Goal: Task Accomplishment & Management: Use online tool/utility

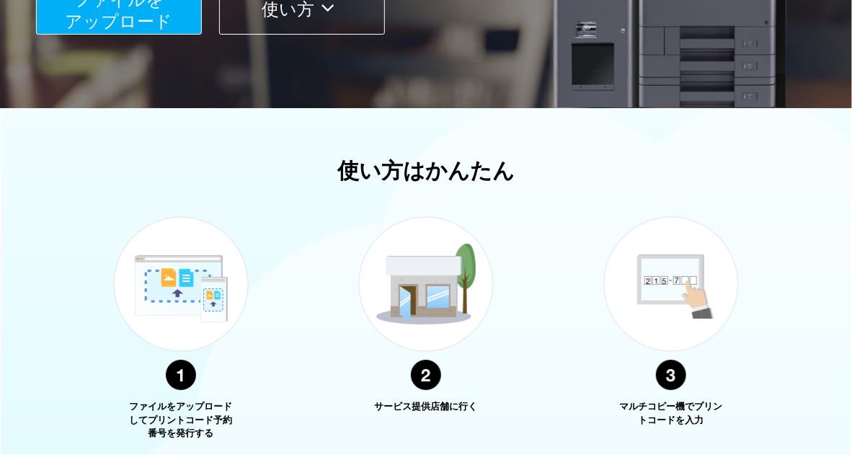
scroll to position [216, 0]
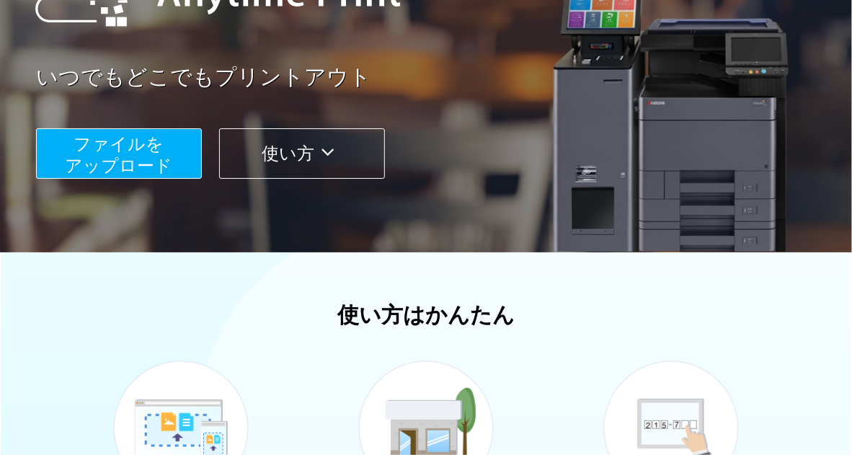
click at [153, 162] on span "ファイルを ​​アップロード" at bounding box center [119, 154] width 107 height 41
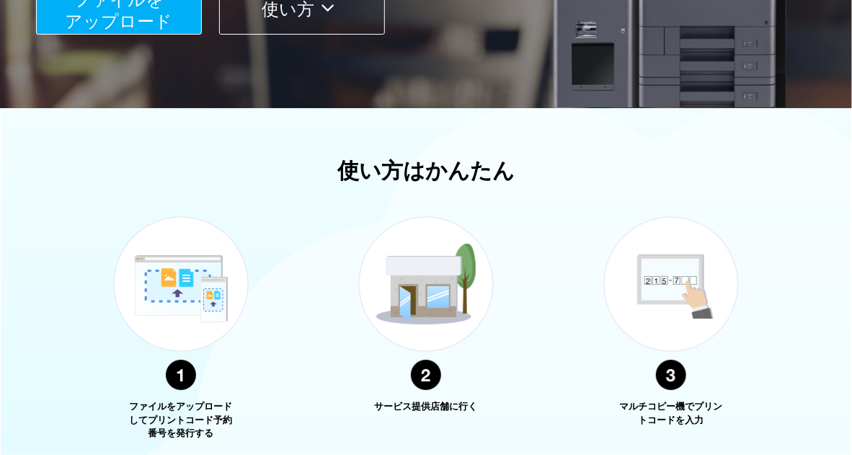
scroll to position [581, 0]
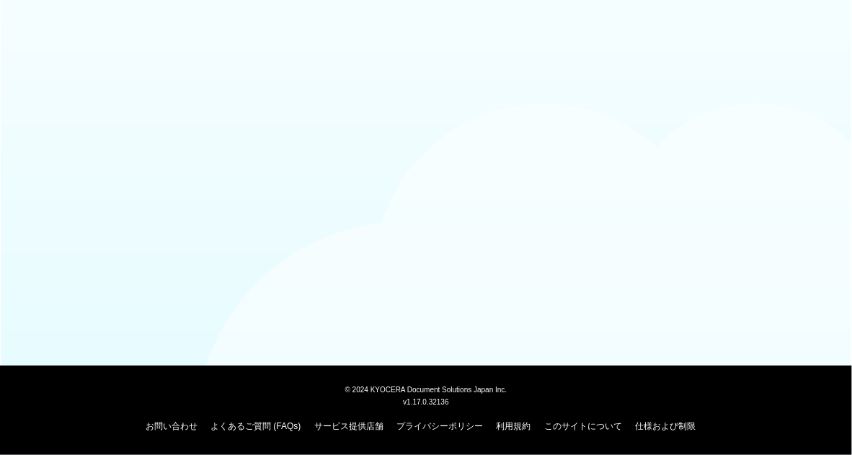
scroll to position [143, 0]
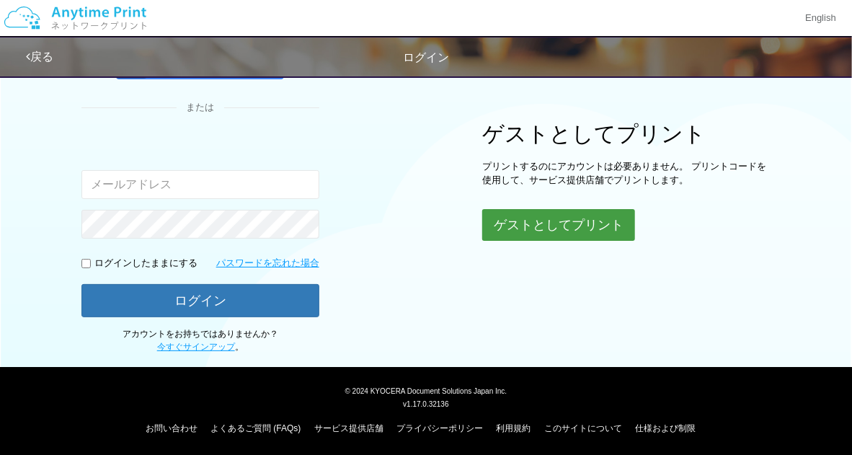
click at [544, 221] on button "ゲストとしてプリント" at bounding box center [558, 225] width 153 height 32
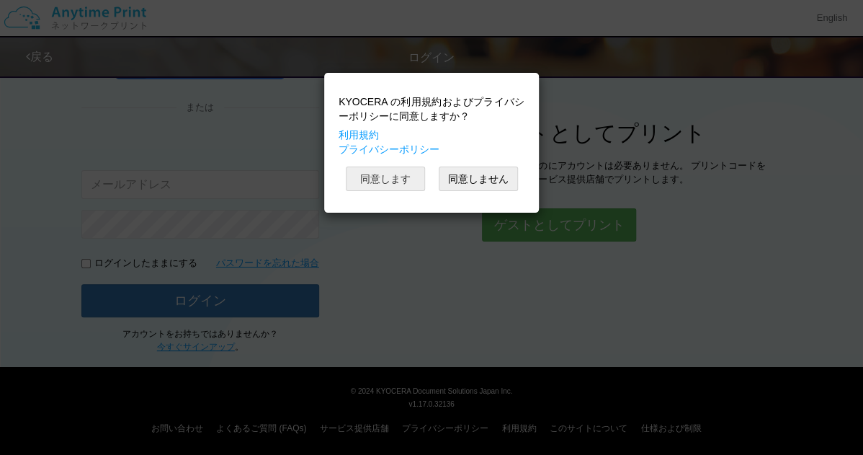
click at [406, 178] on button "同意します" at bounding box center [385, 178] width 79 height 24
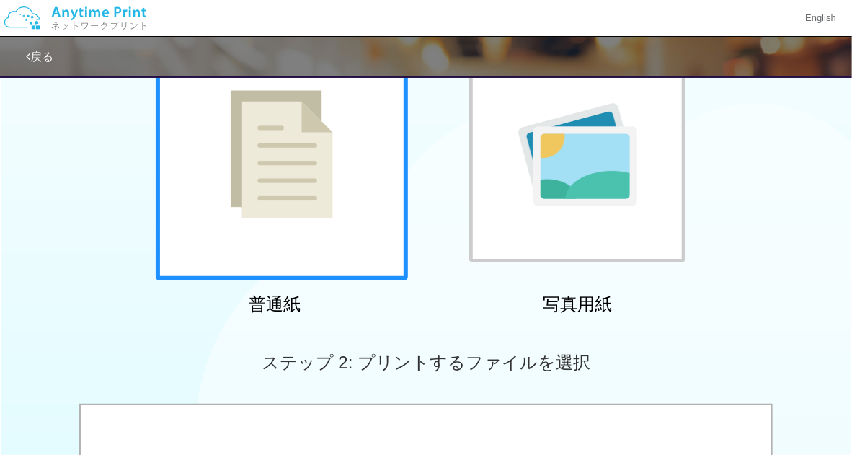
click at [328, 195] on img at bounding box center [282, 154] width 102 height 128
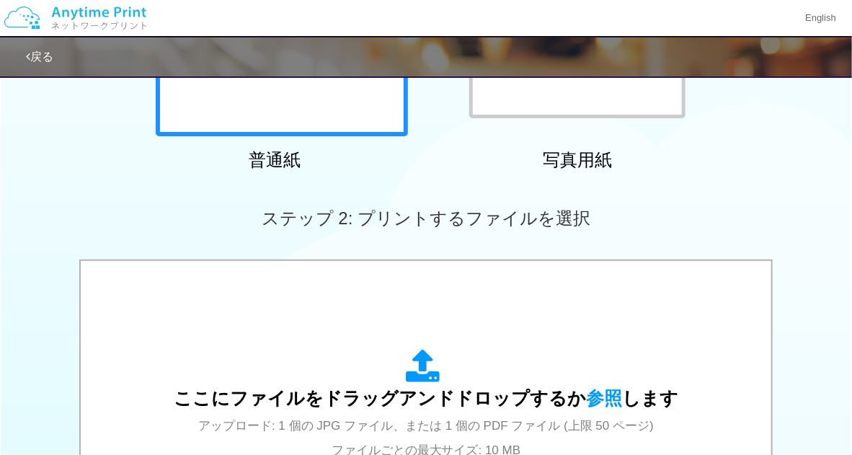
scroll to position [432, 0]
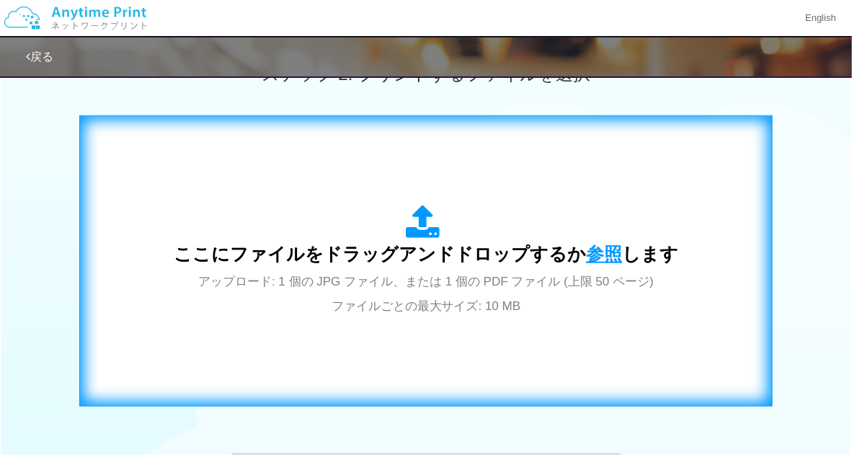
click at [602, 254] on span "参照" at bounding box center [604, 254] width 36 height 20
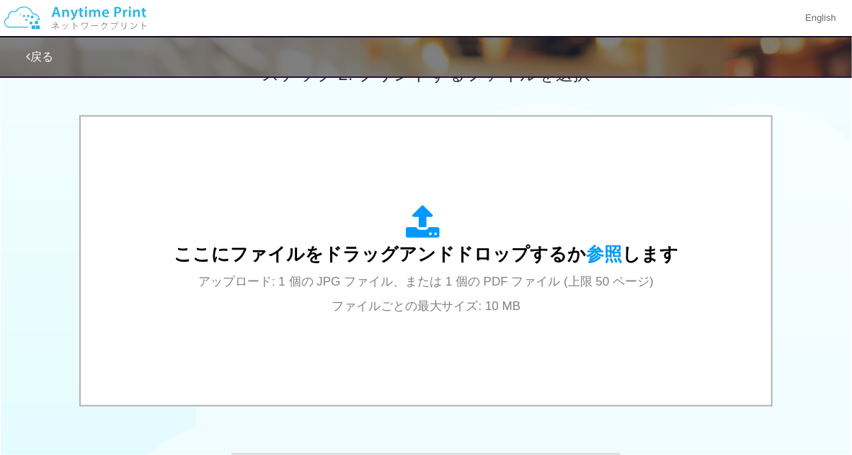
click at [818, 143] on div "ここにファイルをドラッグアンドドロップするか 参照 します アップロード: 1 個の JPG ファイル、または 1 個の PDF ファイル (上限 50 ペー…" at bounding box center [426, 262] width 852 height 294
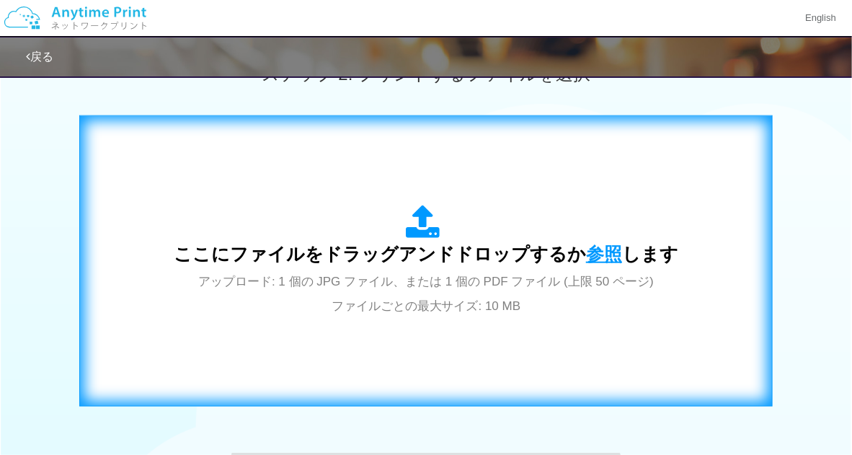
click at [593, 251] on span "参照" at bounding box center [604, 254] width 36 height 20
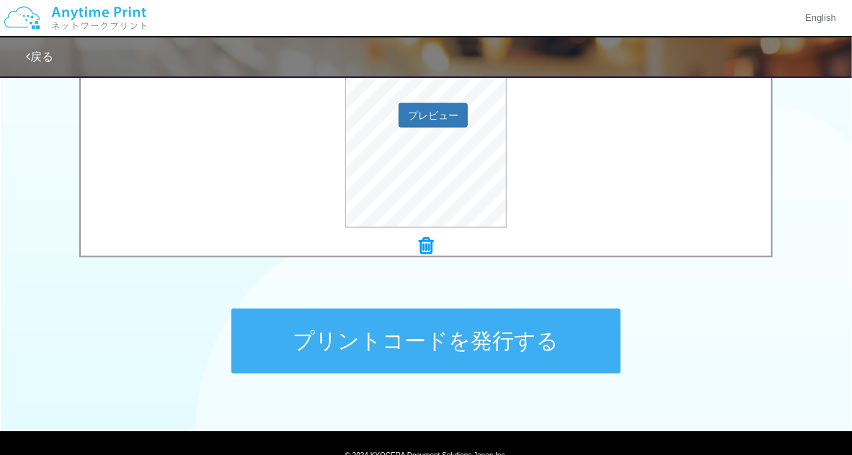
scroll to position [641, 0]
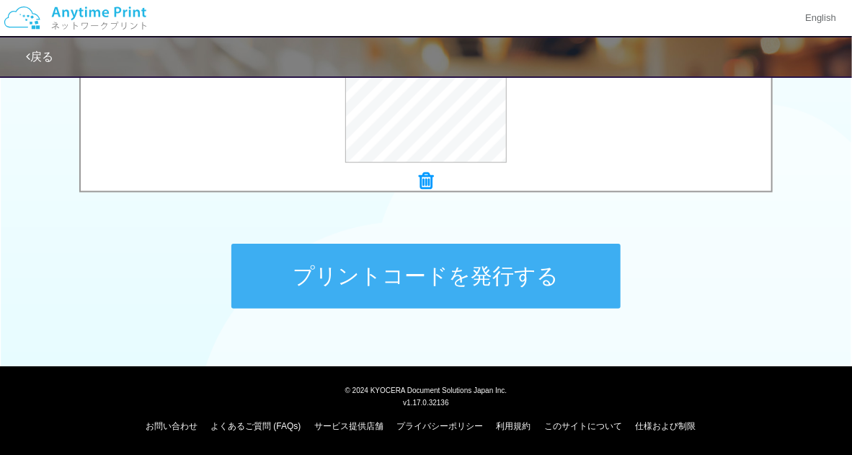
click at [507, 279] on button "プリントコードを発行する" at bounding box center [425, 276] width 389 height 65
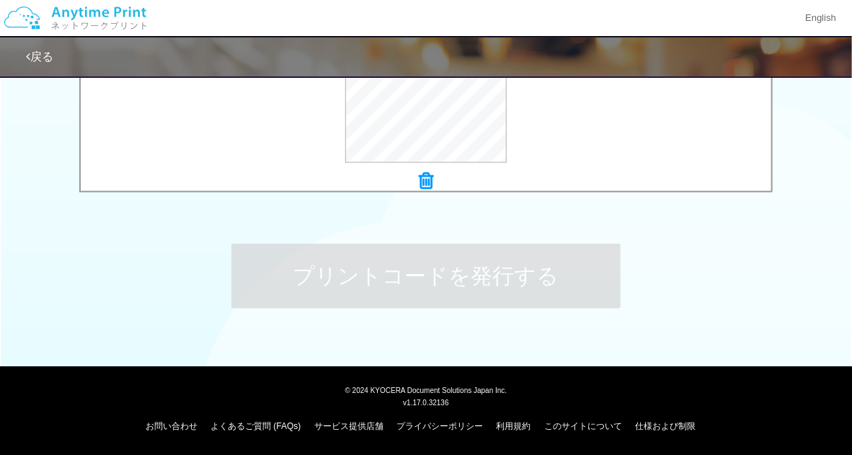
scroll to position [0, 0]
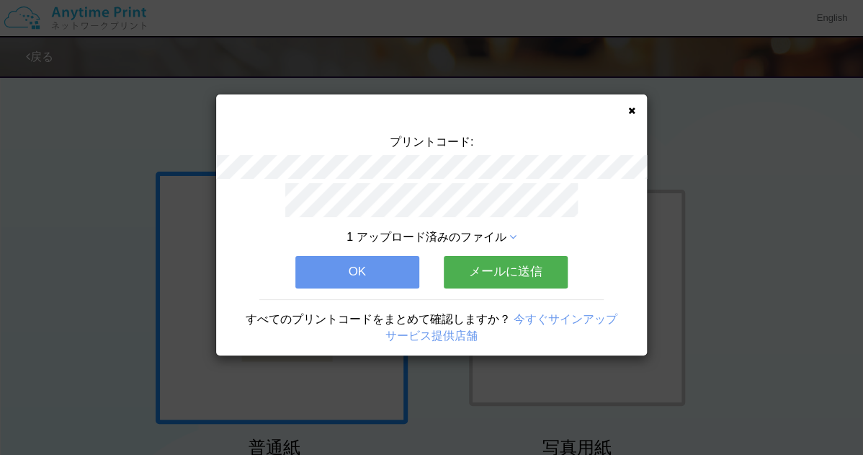
click at [627, 108] on div "プリントコード: 1 アップロード済みのファイル OK メールに送信 すべてのプリントコードをまとめて確認しますか？ 今すぐサインアップ サービス提供店舗" at bounding box center [431, 224] width 431 height 261
click at [632, 109] on icon at bounding box center [631, 110] width 7 height 9
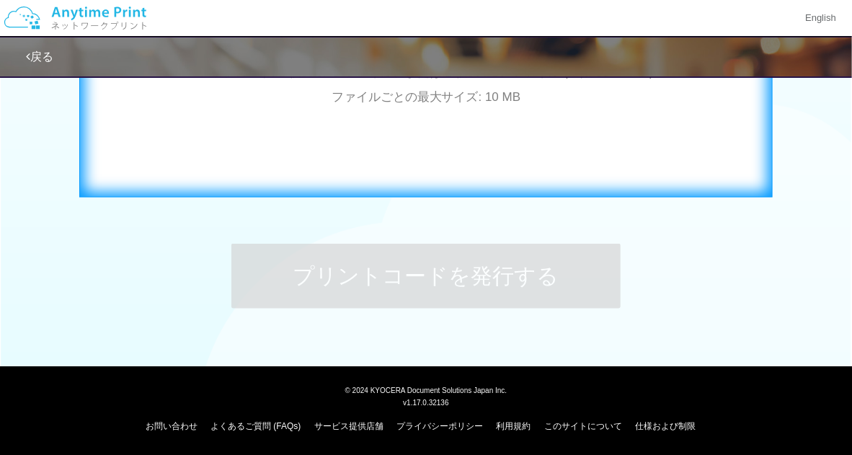
scroll to position [352, 0]
